Goal: Task Accomplishment & Management: Manage account settings

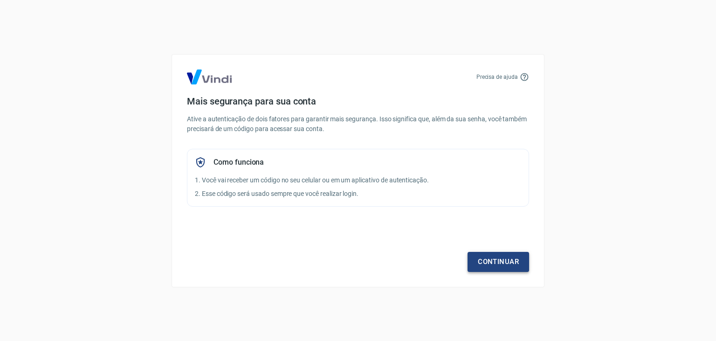
click at [510, 261] on link "Continuar" at bounding box center [499, 262] width 62 height 20
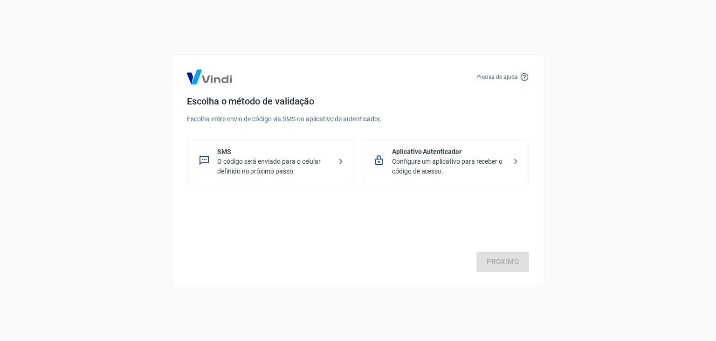
click at [519, 266] on div "Próximo" at bounding box center [358, 233] width 342 height 76
click at [307, 172] on p "O código será enviado para o celular definido no próximo passo." at bounding box center [274, 167] width 114 height 20
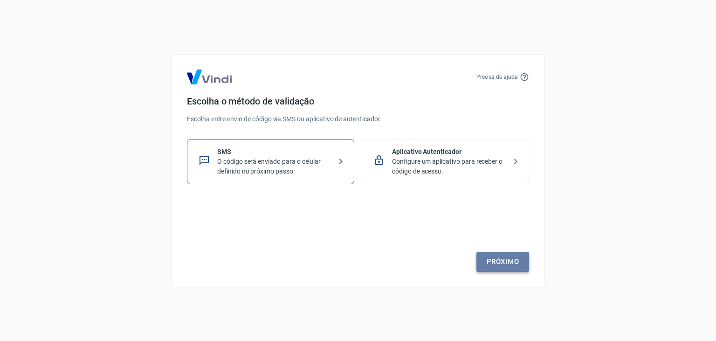
click at [523, 264] on link "Próximo" at bounding box center [503, 262] width 53 height 20
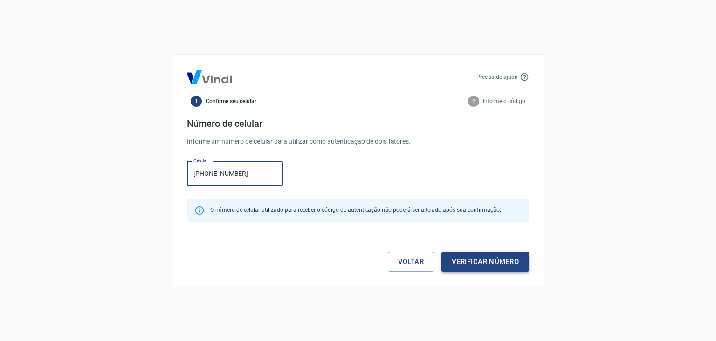
type input "[PHONE_NUMBER]"
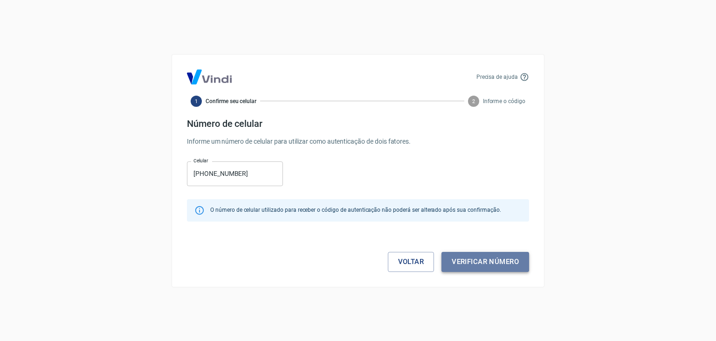
click at [492, 267] on button "Verificar número" at bounding box center [486, 262] width 88 height 20
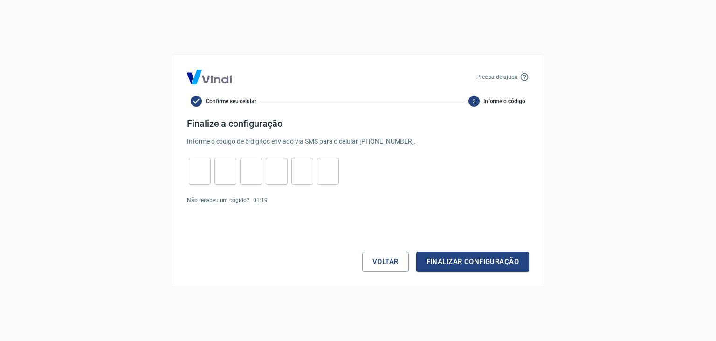
click at [202, 174] on input "tel" at bounding box center [200, 171] width 22 height 20
type input "6"
type input "9"
type input "6"
type input "4"
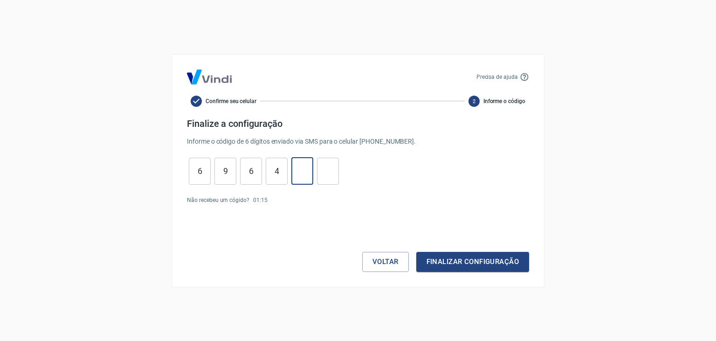
type input "8"
click at [491, 263] on button "Finalizar configuração" at bounding box center [472, 262] width 113 height 20
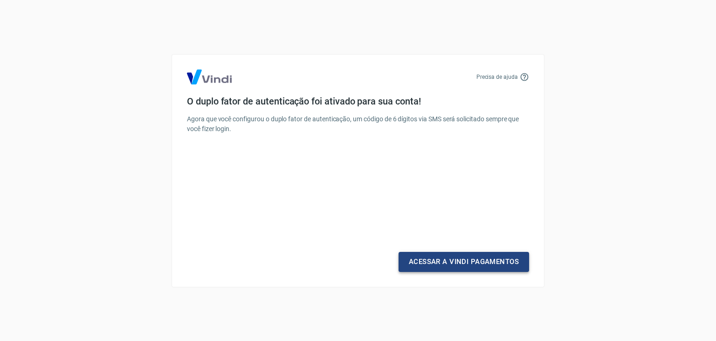
click at [479, 260] on link "Acessar a Vindi Pagamentos" at bounding box center [464, 262] width 131 height 20
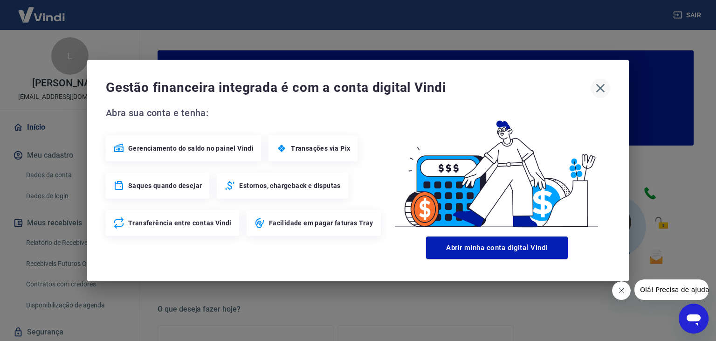
click at [599, 90] on icon "button" at bounding box center [601, 88] width 9 height 9
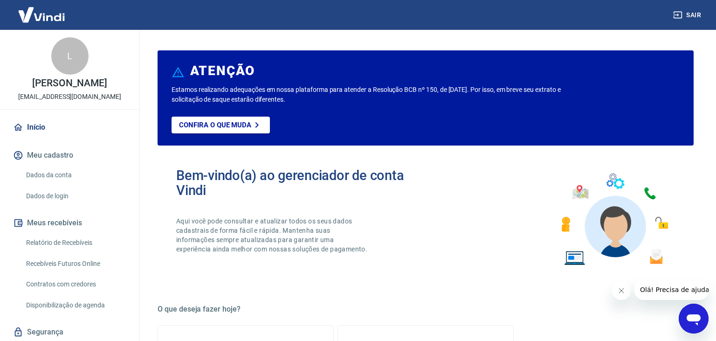
scroll to position [29, 0]
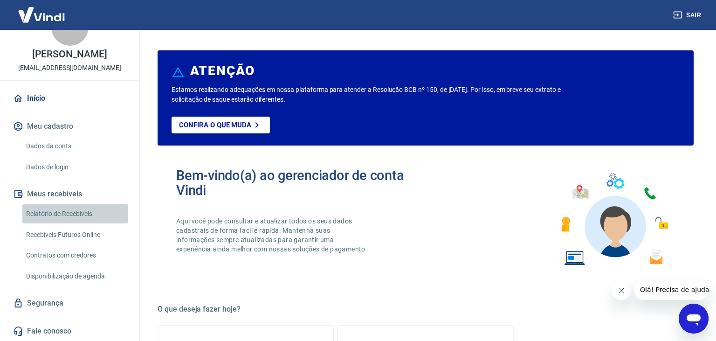
click at [78, 216] on link "Relatório de Recebíveis" at bounding box center [75, 213] width 106 height 19
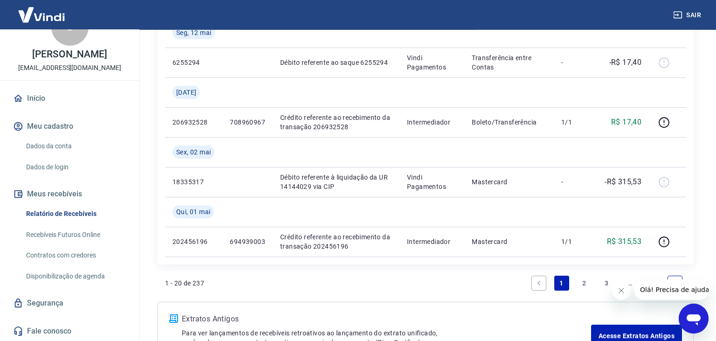
scroll to position [1017, 0]
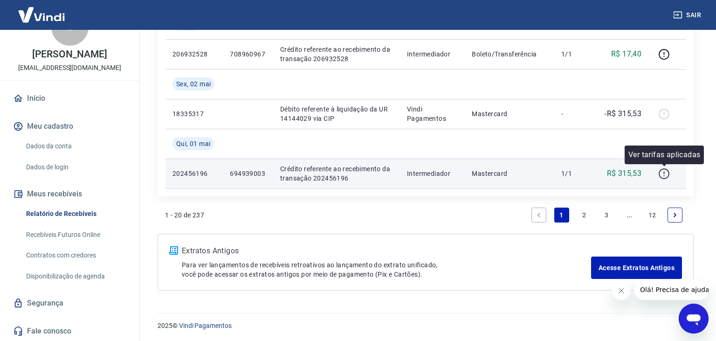
click at [664, 173] on icon "button" at bounding box center [665, 174] width 12 height 12
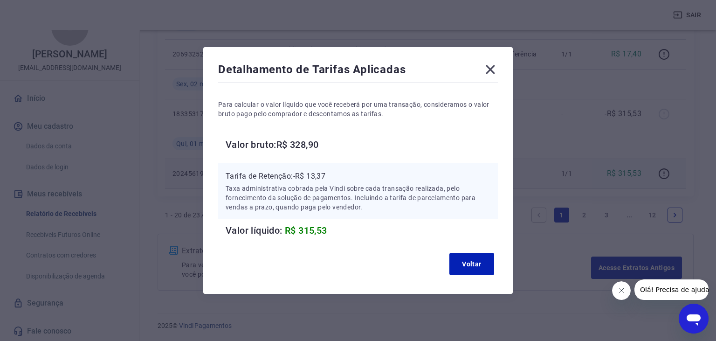
click at [488, 68] on icon at bounding box center [490, 69] width 9 height 9
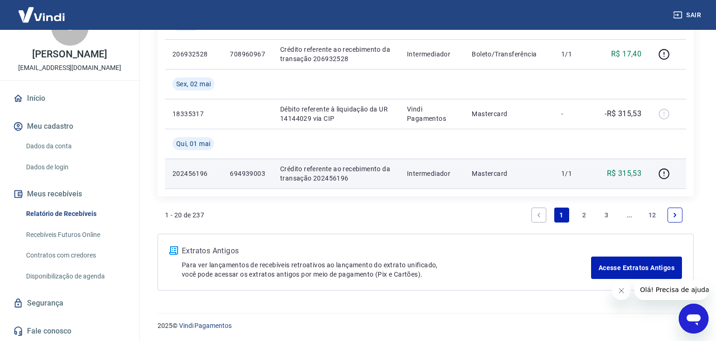
click at [189, 174] on p "202456196" at bounding box center [194, 173] width 42 height 9
click at [326, 173] on p "Crédito referente ao recebimento da transação 202456196" at bounding box center [336, 173] width 112 height 19
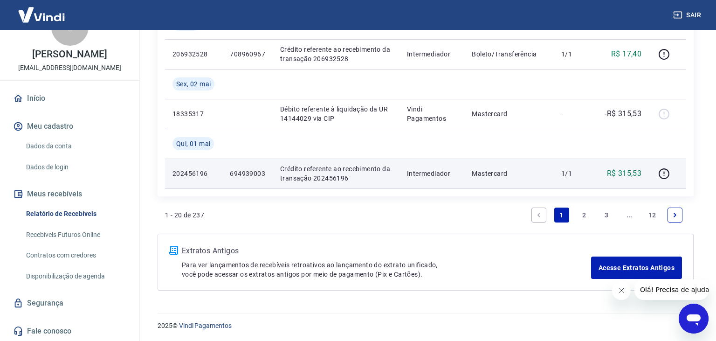
click at [326, 173] on p "Crédito referente ao recebimento da transação 202456196" at bounding box center [336, 173] width 112 height 19
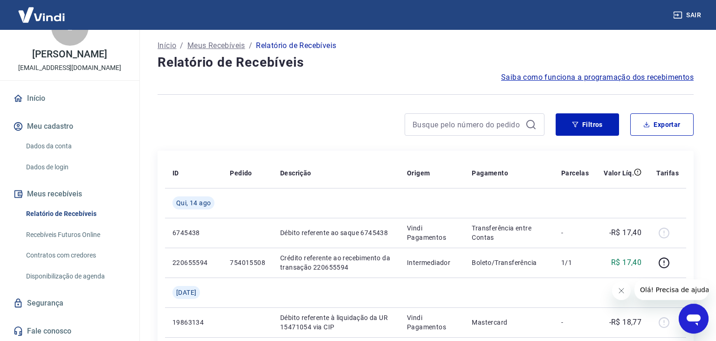
scroll to position [0, 0]
